Goal: Task Accomplishment & Management: Use online tool/utility

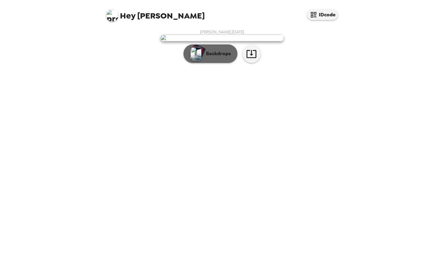
click at [220, 57] on p "Backdrops" at bounding box center [217, 53] width 28 height 7
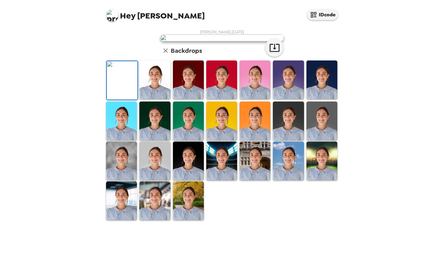
click at [151, 99] on img at bounding box center [154, 79] width 31 height 39
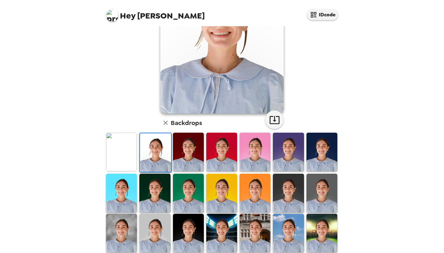
scroll to position [80, 0]
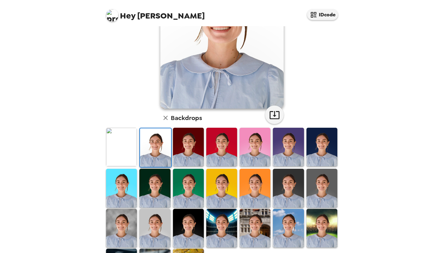
click at [226, 222] on img at bounding box center [221, 228] width 31 height 39
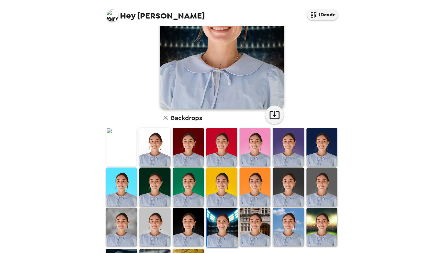
click at [220, 231] on img at bounding box center [222, 227] width 31 height 39
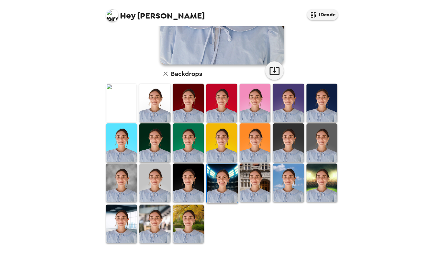
scroll to position [124, 0]
click at [291, 181] on img at bounding box center [288, 182] width 31 height 39
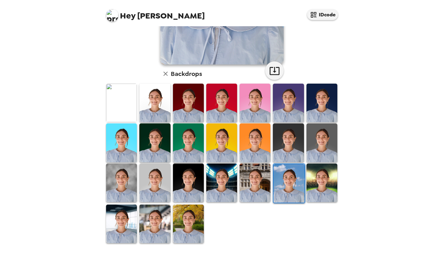
click at [194, 221] on img at bounding box center [188, 223] width 31 height 39
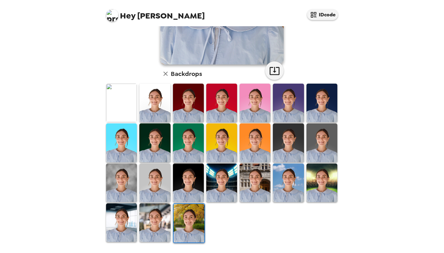
scroll to position [123, 0]
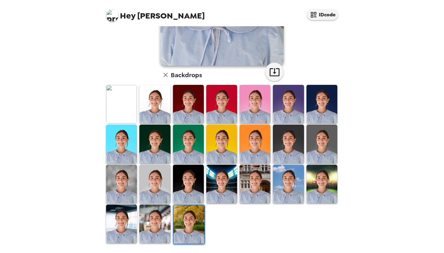
click at [154, 222] on img at bounding box center [154, 223] width 31 height 39
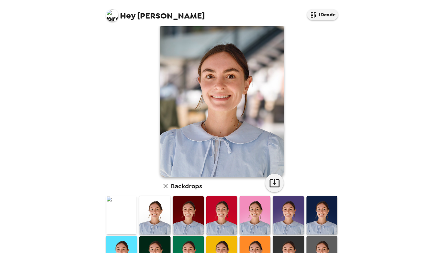
scroll to position [60, 0]
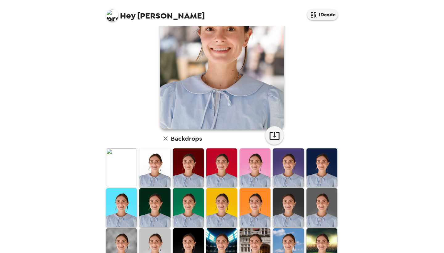
click at [289, 209] on img at bounding box center [288, 207] width 31 height 39
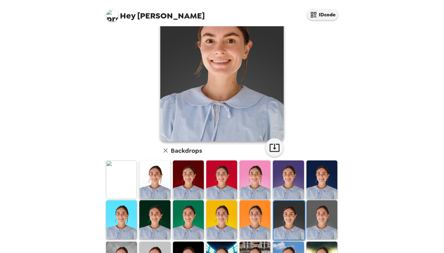
scroll to position [51, 0]
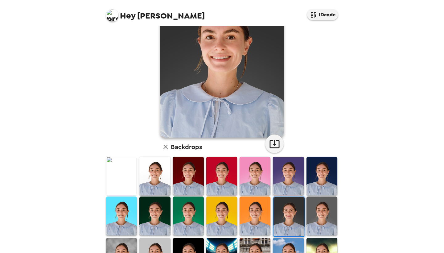
click at [326, 218] on img at bounding box center [322, 215] width 31 height 39
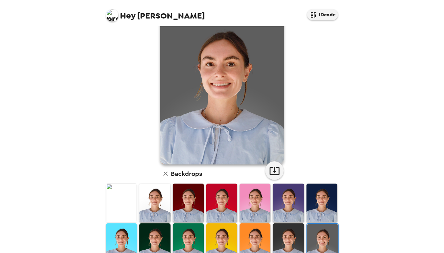
scroll to position [45, 0]
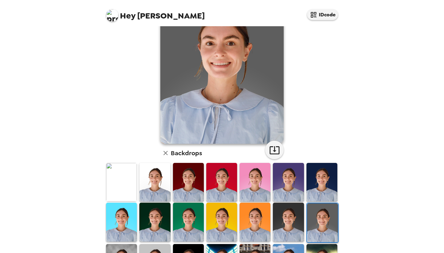
click at [295, 189] on img at bounding box center [288, 182] width 31 height 39
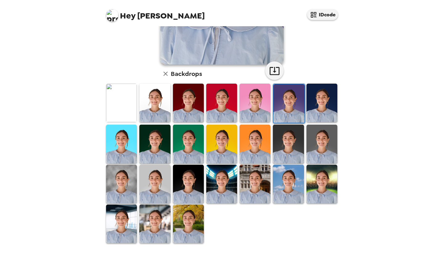
scroll to position [124, 0]
click at [221, 101] on img at bounding box center [221, 103] width 31 height 39
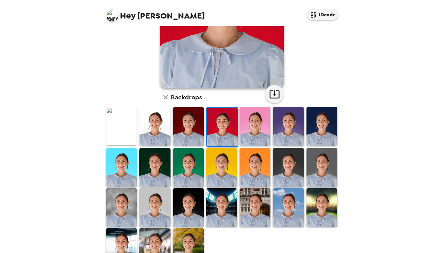
scroll to position [101, 0]
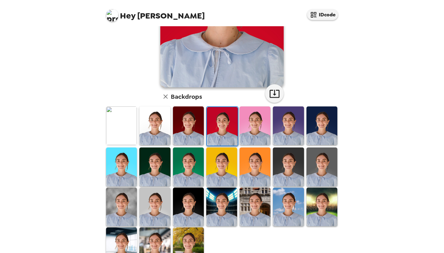
click at [160, 198] on img at bounding box center [154, 207] width 31 height 39
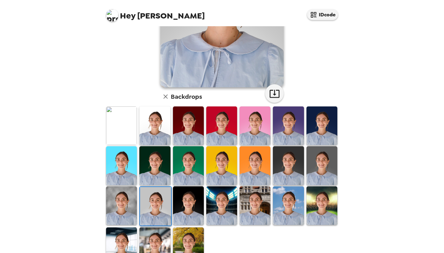
scroll to position [19, 0]
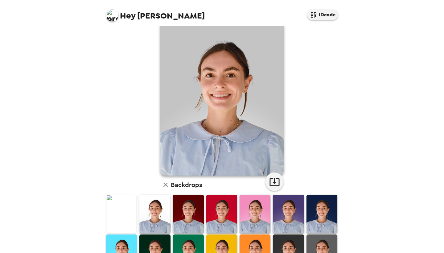
scroll to position [14, 0]
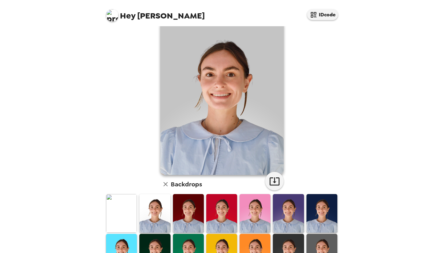
click at [193, 208] on img at bounding box center [188, 213] width 31 height 39
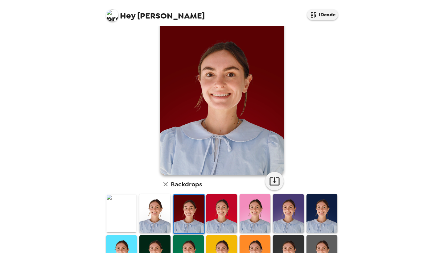
click at [223, 209] on img at bounding box center [221, 213] width 31 height 39
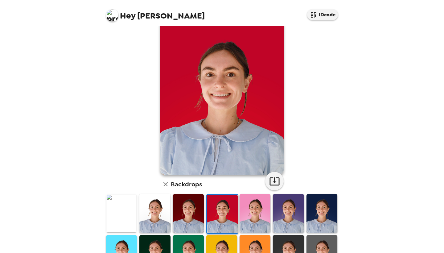
click at [254, 210] on img at bounding box center [255, 213] width 31 height 39
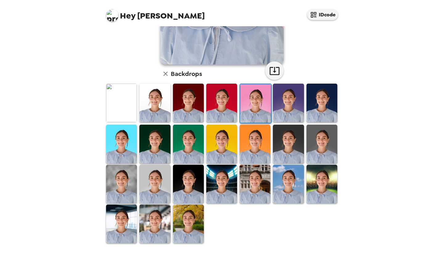
scroll to position [124, 0]
click at [264, 180] on img at bounding box center [255, 184] width 31 height 39
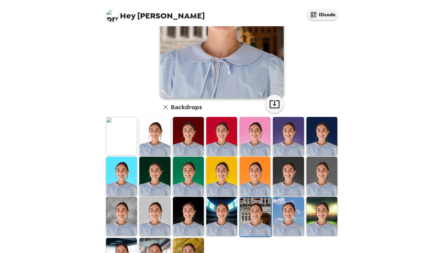
scroll to position [108, 0]
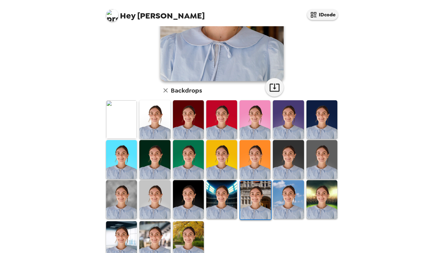
click at [325, 203] on img at bounding box center [322, 199] width 31 height 39
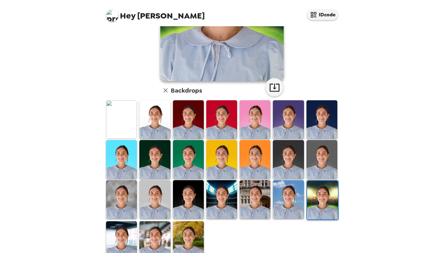
scroll to position [123, 0]
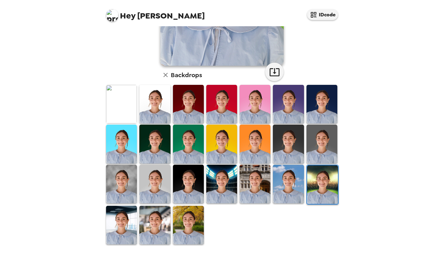
click at [148, 143] on img at bounding box center [154, 144] width 31 height 39
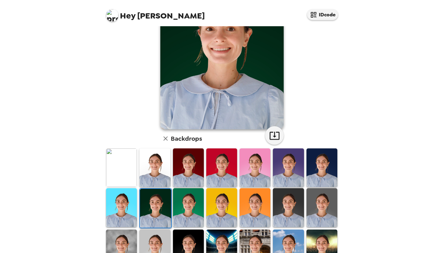
scroll to position [60, 0]
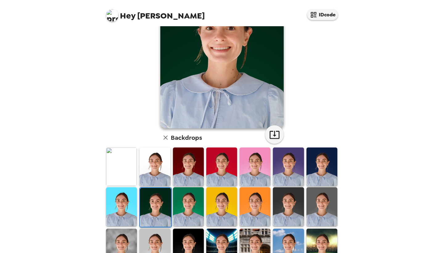
click at [180, 206] on img at bounding box center [188, 206] width 31 height 39
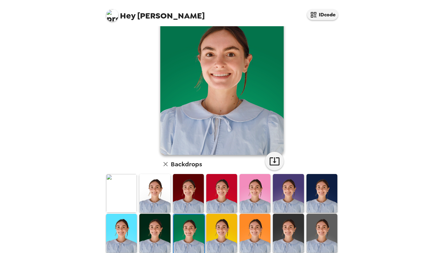
scroll to position [37, 0]
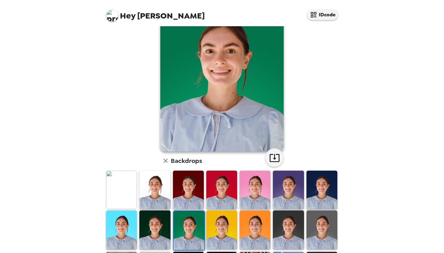
click at [200, 215] on img at bounding box center [189, 230] width 31 height 39
click at [213, 222] on img at bounding box center [221, 229] width 31 height 39
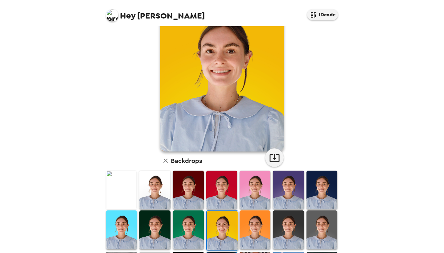
click at [242, 231] on img at bounding box center [255, 229] width 31 height 39
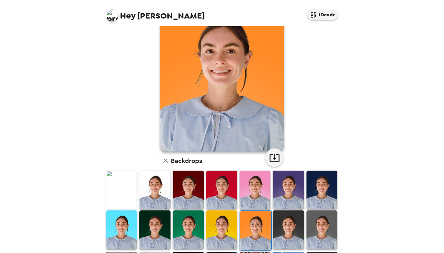
click at [249, 231] on img at bounding box center [255, 230] width 31 height 39
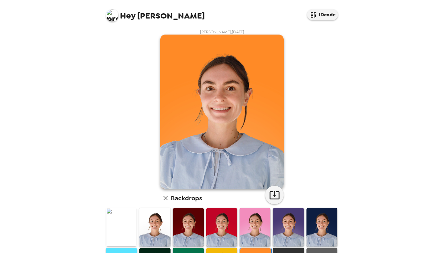
scroll to position [37, 0]
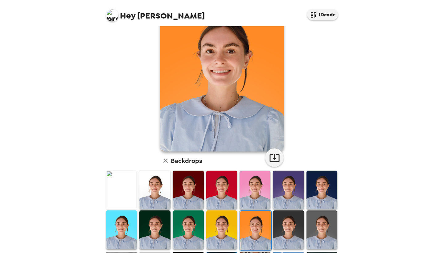
click at [121, 218] on img at bounding box center [121, 229] width 31 height 39
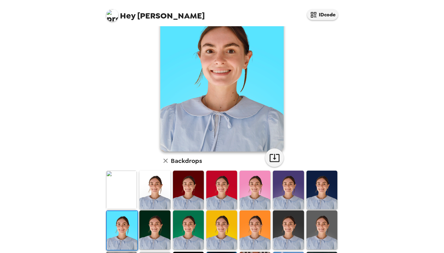
click at [195, 233] on img at bounding box center [188, 229] width 31 height 39
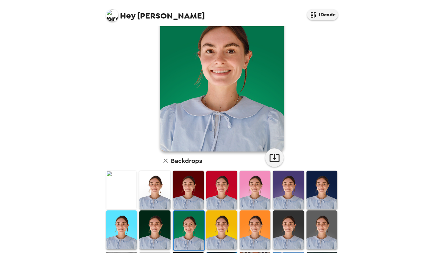
click at [292, 192] on img at bounding box center [288, 190] width 31 height 39
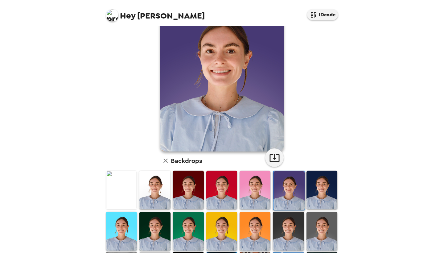
click at [319, 188] on img at bounding box center [322, 190] width 31 height 39
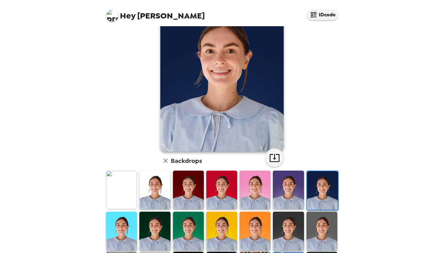
click at [246, 193] on img at bounding box center [255, 190] width 31 height 39
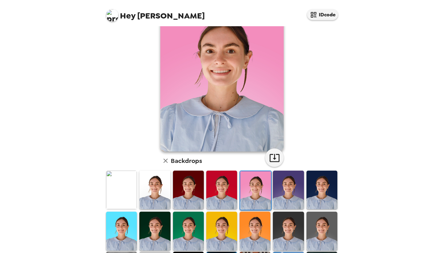
click at [193, 203] on img at bounding box center [188, 190] width 31 height 39
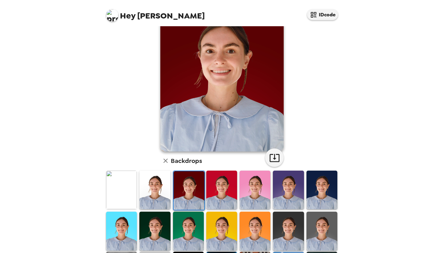
click at [151, 192] on img at bounding box center [154, 190] width 31 height 39
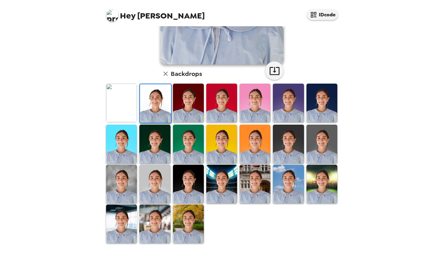
scroll to position [124, 0]
click at [153, 225] on img at bounding box center [154, 223] width 31 height 39
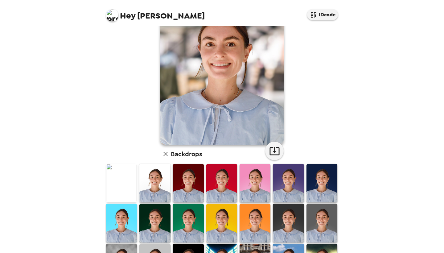
scroll to position [4, 0]
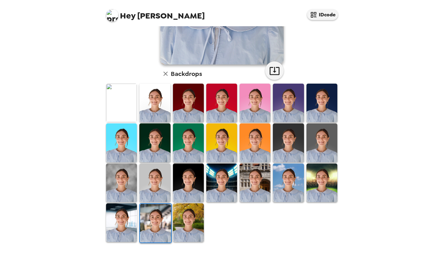
click at [123, 226] on img at bounding box center [121, 222] width 31 height 39
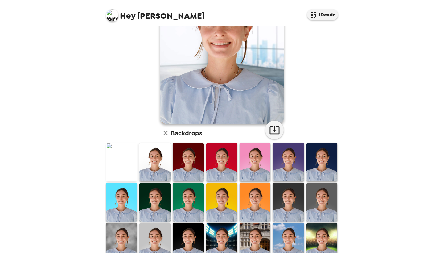
scroll to position [115, 0]
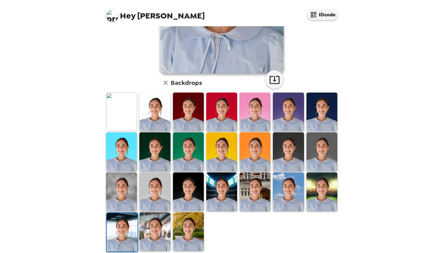
click at [149, 230] on img at bounding box center [154, 231] width 31 height 39
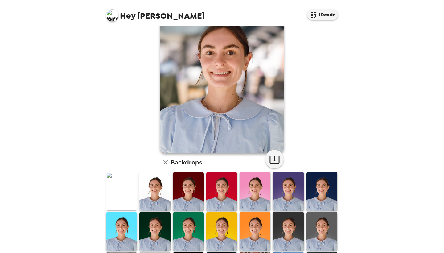
scroll to position [39, 0]
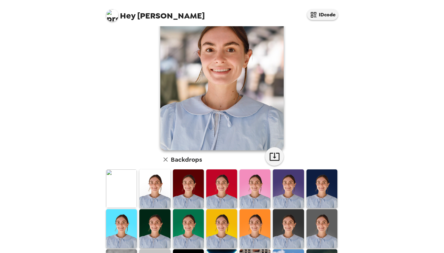
click at [186, 225] on img at bounding box center [188, 228] width 31 height 39
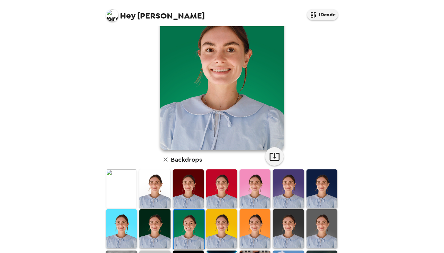
scroll to position [33, 0]
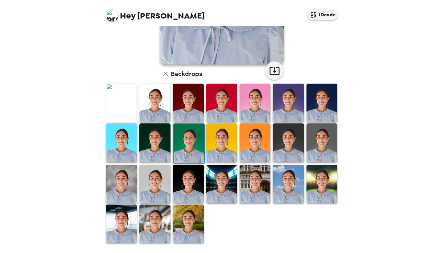
scroll to position [124, 0]
click at [123, 185] on img at bounding box center [121, 184] width 31 height 39
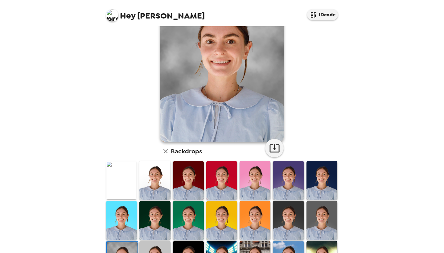
scroll to position [47, 0]
click at [187, 219] on img at bounding box center [188, 219] width 31 height 39
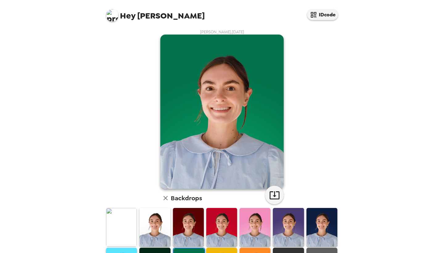
scroll to position [0, 0]
click at [274, 196] on icon "button" at bounding box center [275, 195] width 10 height 8
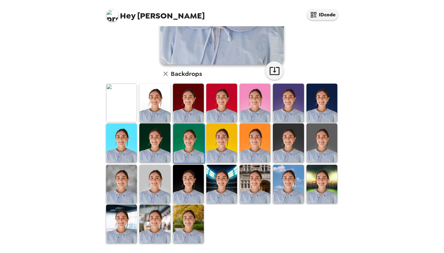
click at [156, 226] on img at bounding box center [154, 223] width 31 height 39
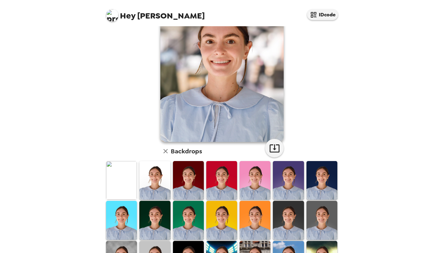
scroll to position [21, 0]
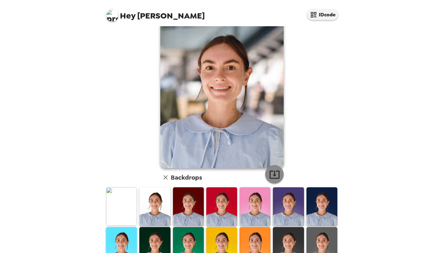
click at [277, 174] on icon "button" at bounding box center [274, 174] width 11 height 11
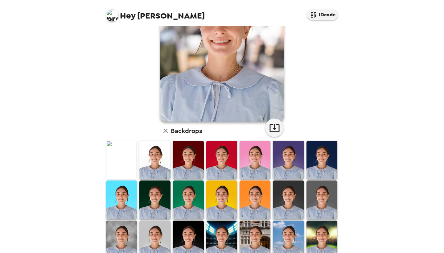
click at [226, 200] on img at bounding box center [221, 199] width 31 height 39
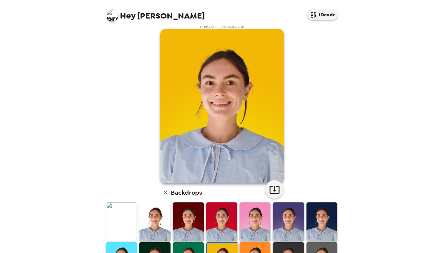
scroll to position [10, 0]
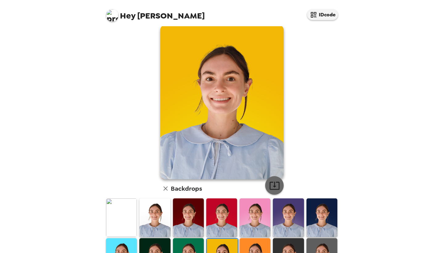
click at [271, 185] on icon "button" at bounding box center [275, 186] width 10 height 8
click at [264, 214] on img at bounding box center [255, 217] width 31 height 39
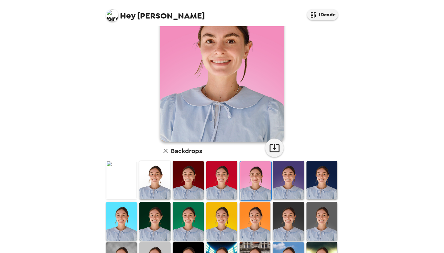
scroll to position [62, 0]
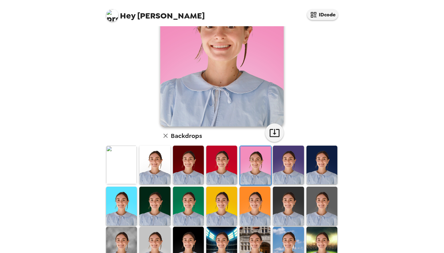
click at [159, 168] on img at bounding box center [154, 165] width 31 height 39
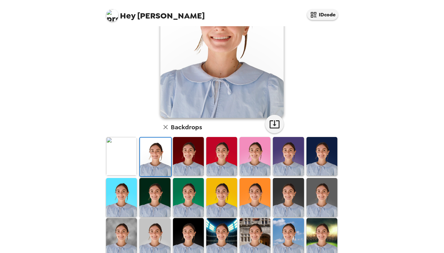
scroll to position [84, 0]
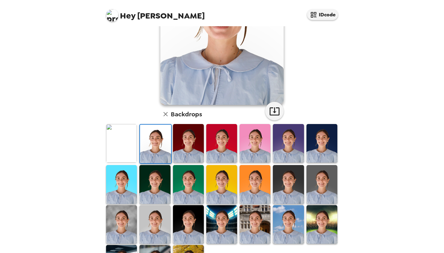
click at [292, 184] on img at bounding box center [288, 184] width 31 height 39
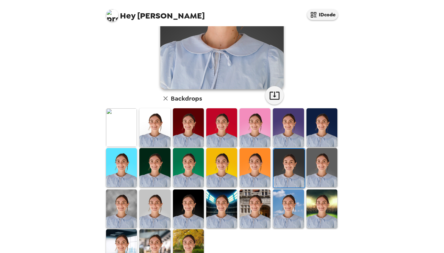
scroll to position [103, 0]
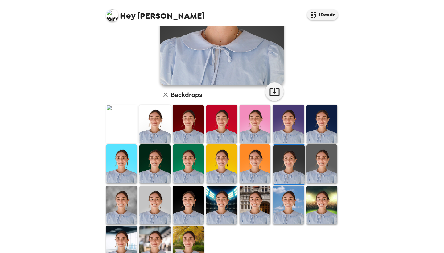
click at [222, 195] on img at bounding box center [221, 205] width 31 height 39
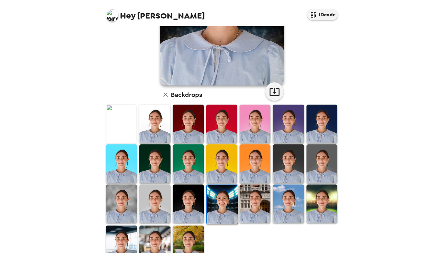
click at [224, 188] on img at bounding box center [222, 204] width 31 height 39
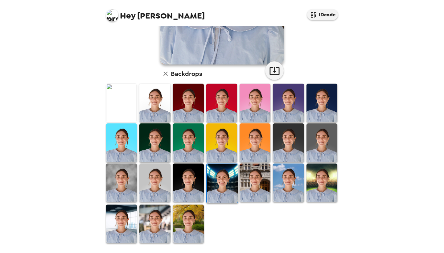
scroll to position [0, 0]
click at [185, 218] on img at bounding box center [188, 223] width 31 height 39
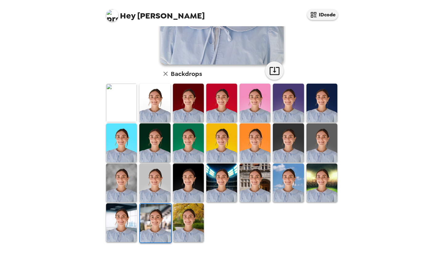
scroll to position [124, 0]
click at [328, 137] on img at bounding box center [322, 142] width 31 height 39
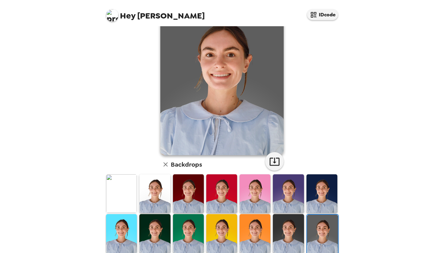
scroll to position [37, 0]
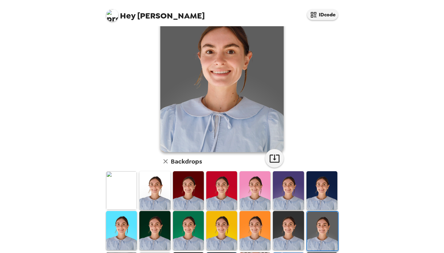
click at [297, 223] on img at bounding box center [288, 230] width 31 height 39
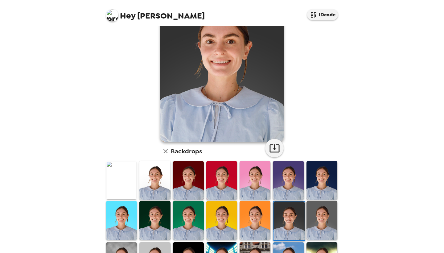
scroll to position [93, 0]
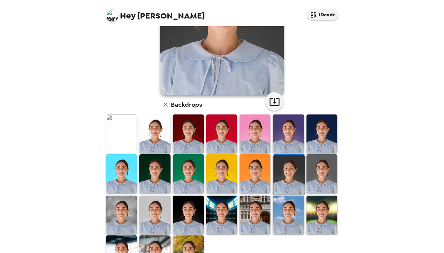
click at [128, 215] on img at bounding box center [121, 215] width 31 height 39
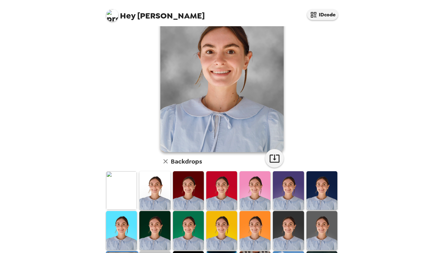
scroll to position [62, 0]
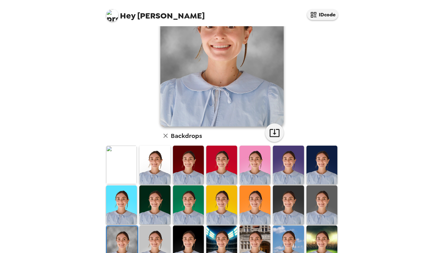
click at [152, 241] on img at bounding box center [154, 244] width 31 height 39
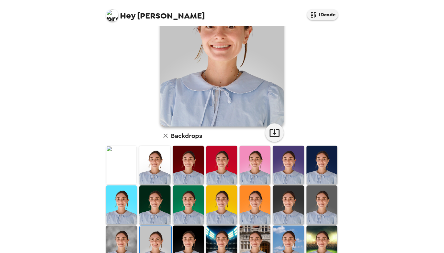
click at [163, 238] on img at bounding box center [155, 245] width 31 height 39
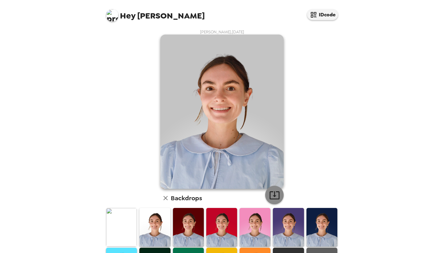
scroll to position [0, 0]
click at [276, 193] on icon "button" at bounding box center [274, 195] width 11 height 11
click at [385, 159] on div "Hey Maddie IDcode [PERSON_NAME] , [DATE] Backdrops" at bounding box center [222, 126] width 444 height 253
